Goal: Information Seeking & Learning: Learn about a topic

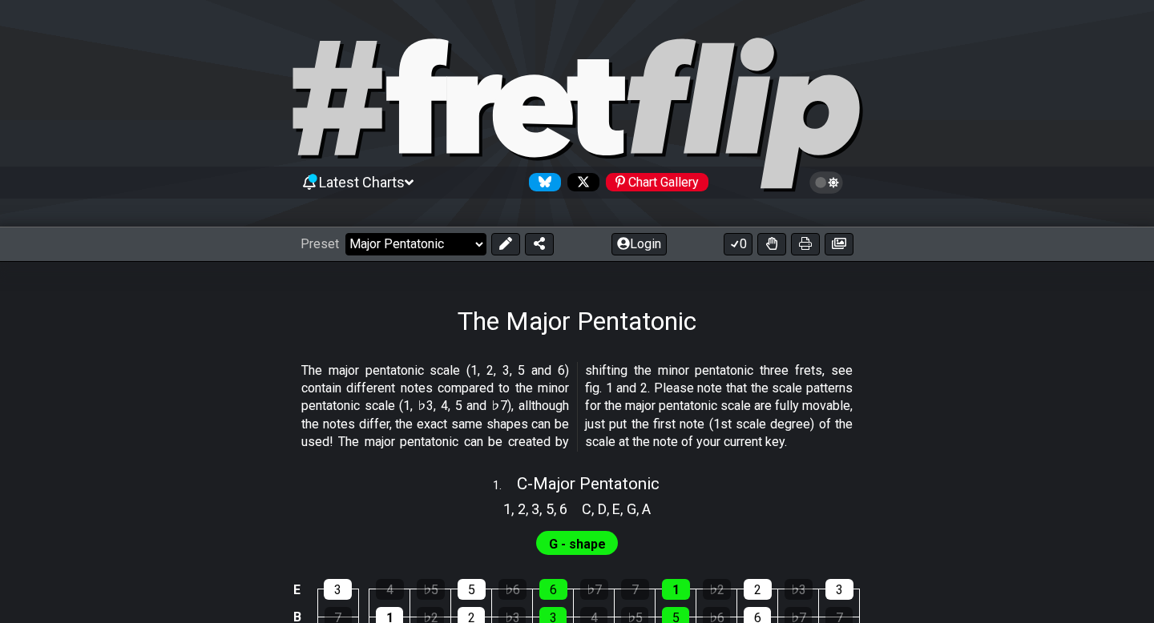
click at [454, 238] on select "Welcome to #fretflip! Initial Preset Custom Preset Minor Pentatonic Major Penta…" at bounding box center [415, 244] width 141 height 22
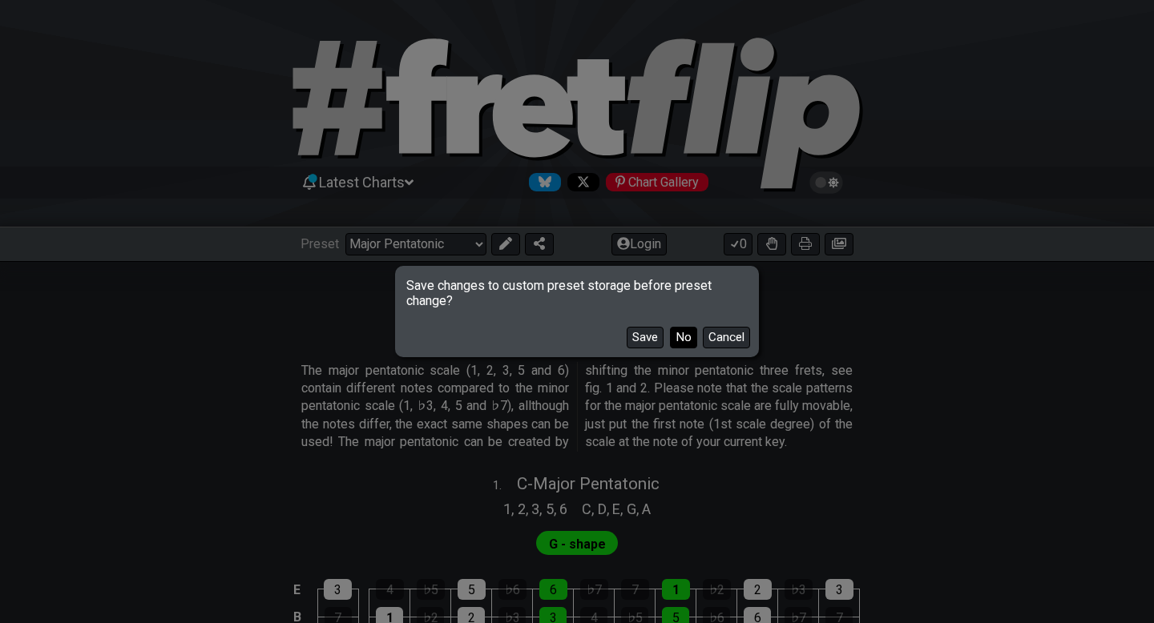
click at [674, 330] on button "No" at bounding box center [683, 338] width 27 height 22
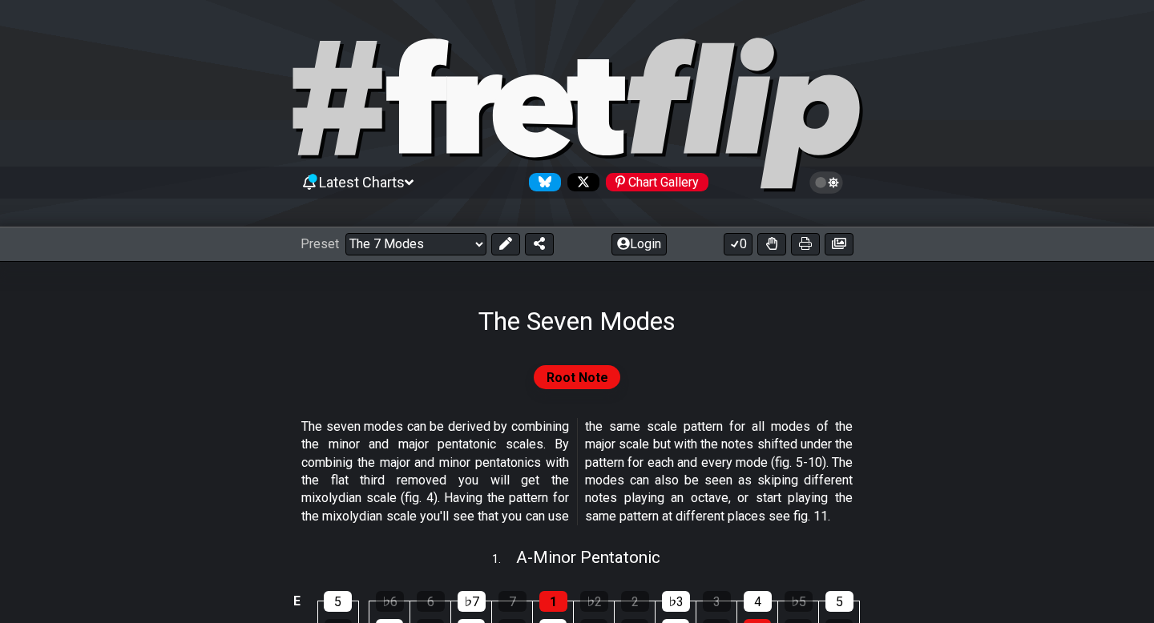
click at [436, 257] on div "Preset Welcome to #fretflip! Initial Preset Custom Preset Minor Pentatonic Majo…" at bounding box center [577, 244] width 1154 height 35
click at [436, 248] on select "Welcome to #fretflip! Initial Preset Custom Preset Minor Pentatonic Major Penta…" at bounding box center [415, 244] width 141 height 22
select select "/minor-pentatonic"
select select "C"
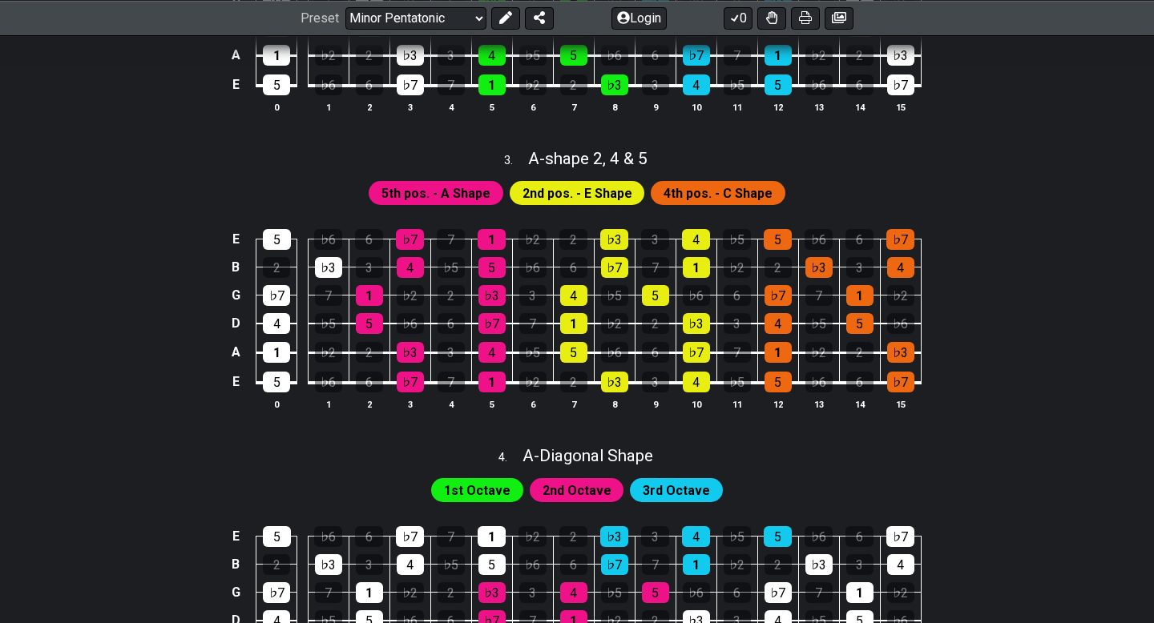
scroll to position [917, 0]
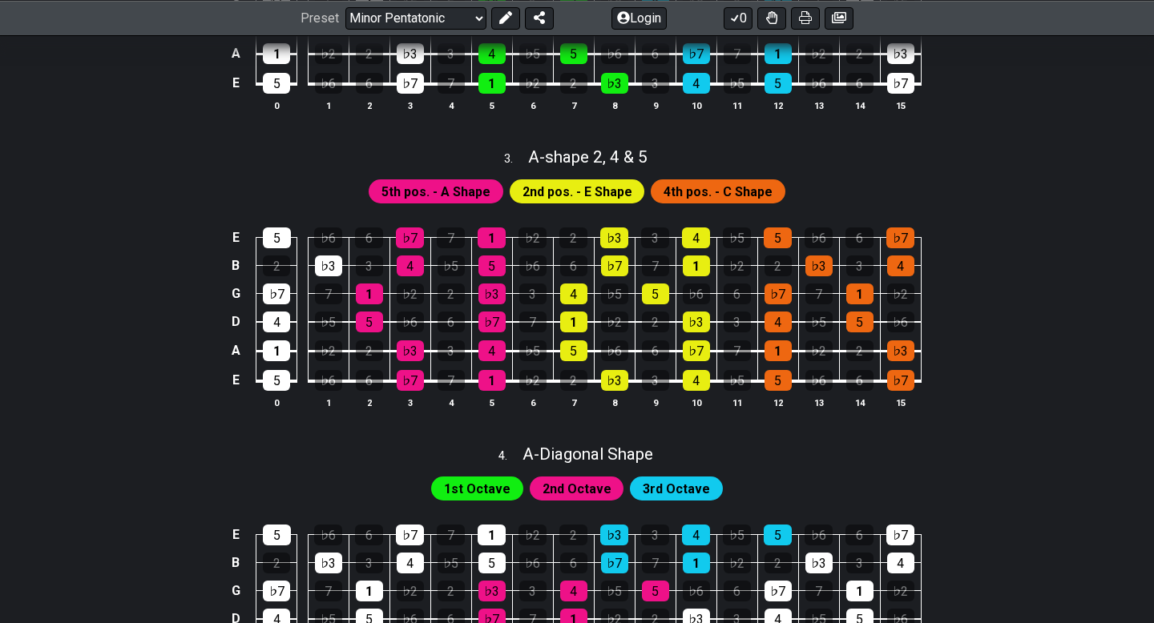
click at [447, 191] on span "5th pos. - A Shape" at bounding box center [435, 191] width 109 height 23
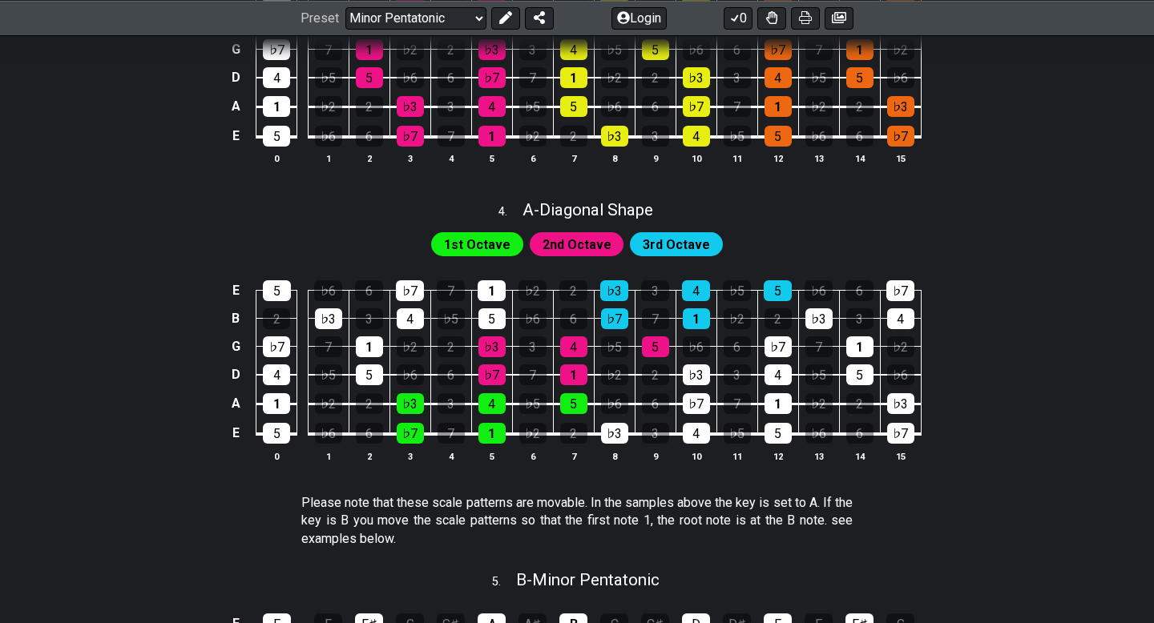
scroll to position [1137, 0]
